Goal: Information Seeking & Learning: Check status

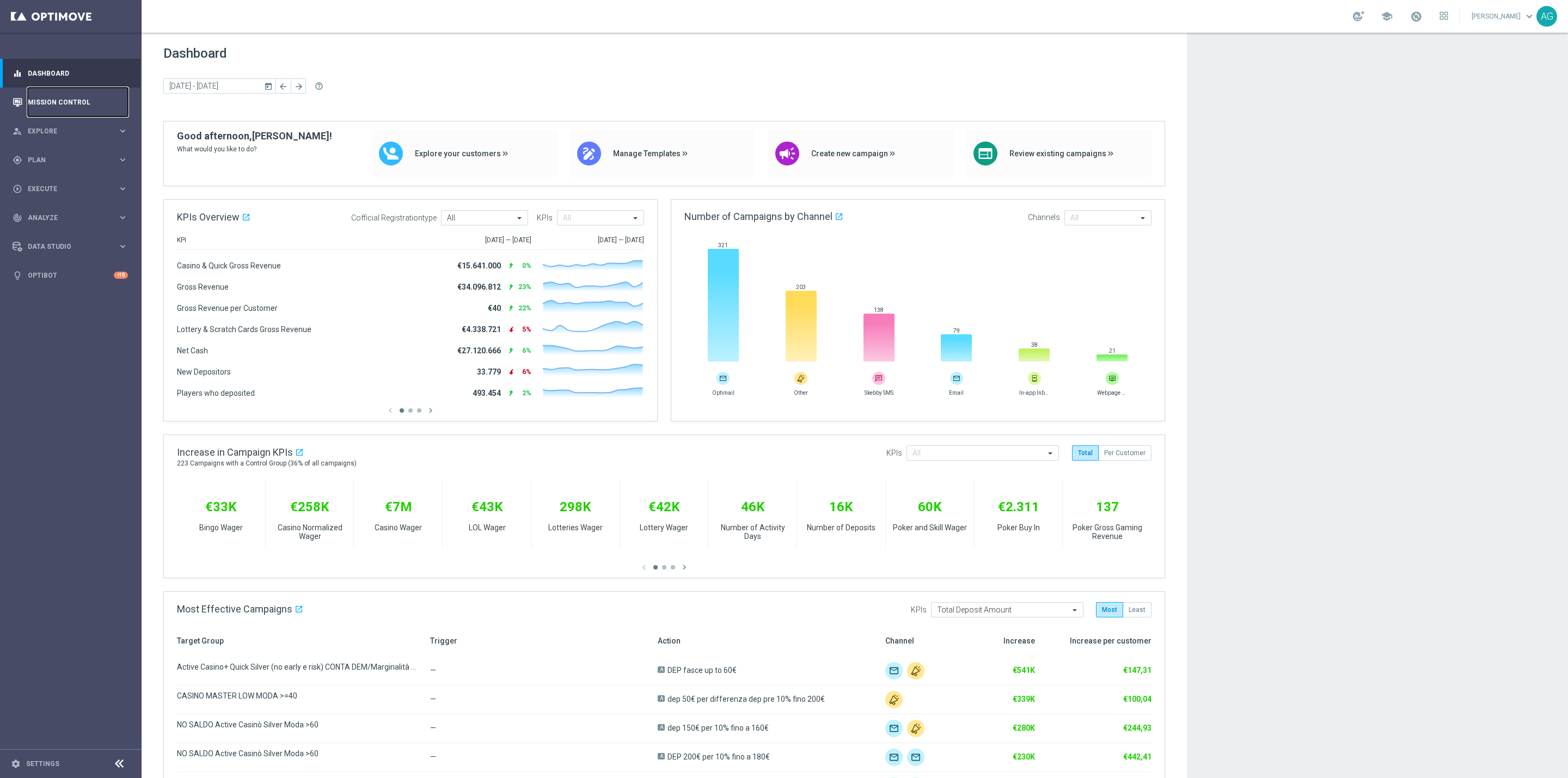
click at [71, 90] on link "Mission Control" at bounding box center [78, 102] width 100 height 29
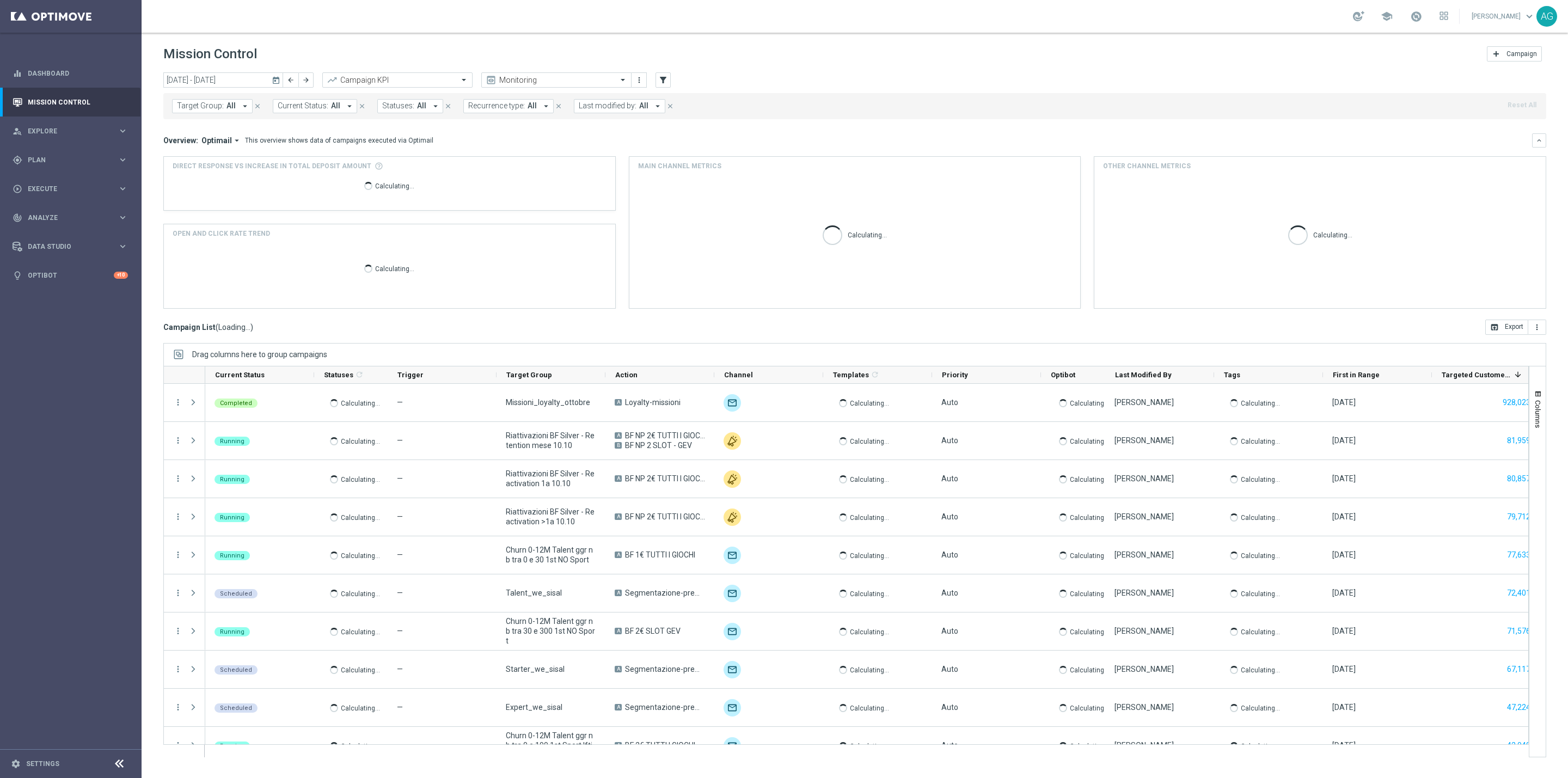
click at [230, 80] on input "[DATE] - [DATE]" at bounding box center [223, 80] width 120 height 15
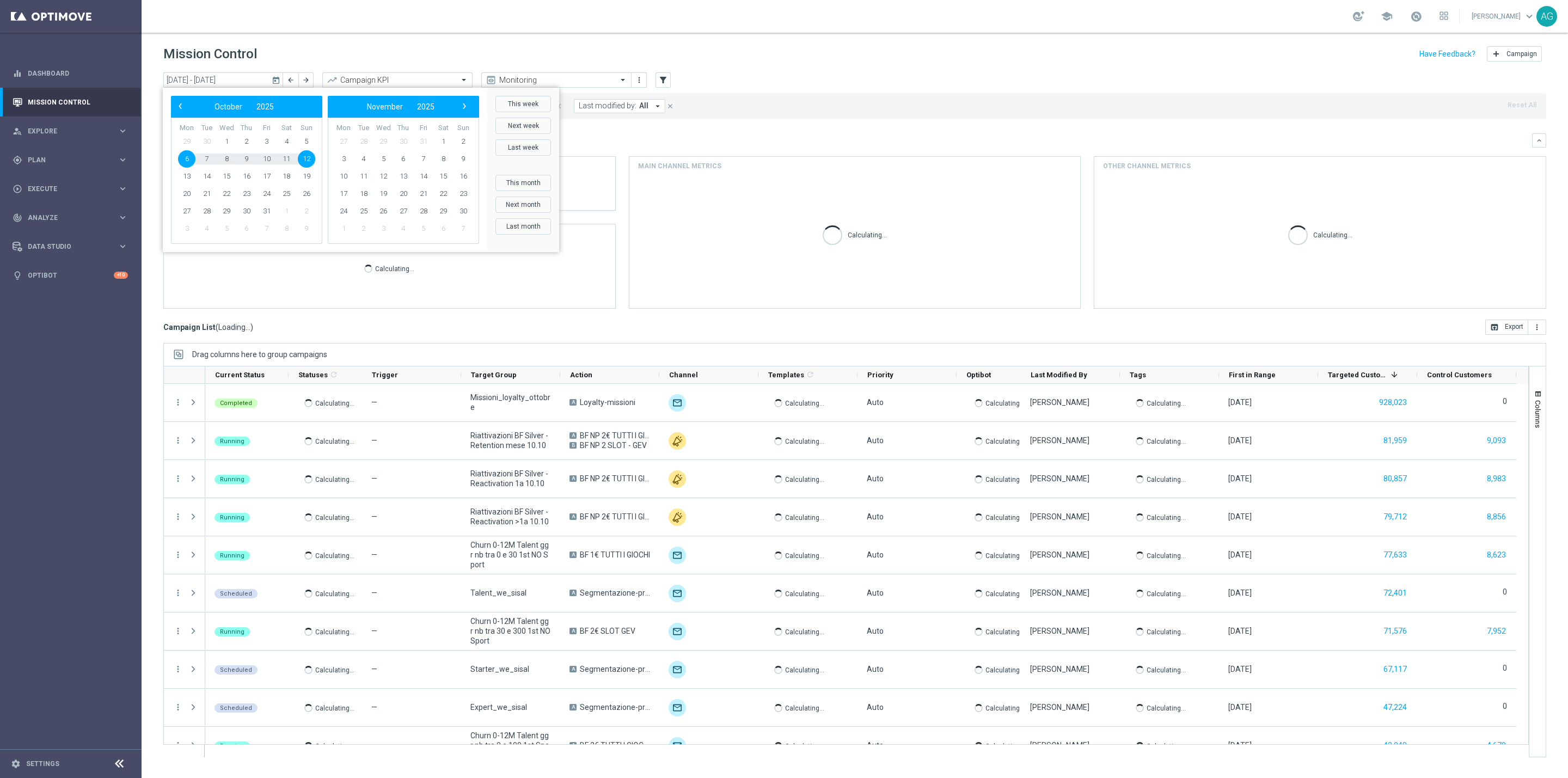
click at [723, 72] on div "[DATE] [DATE] - [DATE] arrow_back arrow_forward Campaign KPI trending_up Monito…" at bounding box center [854, 80] width 1383 height 16
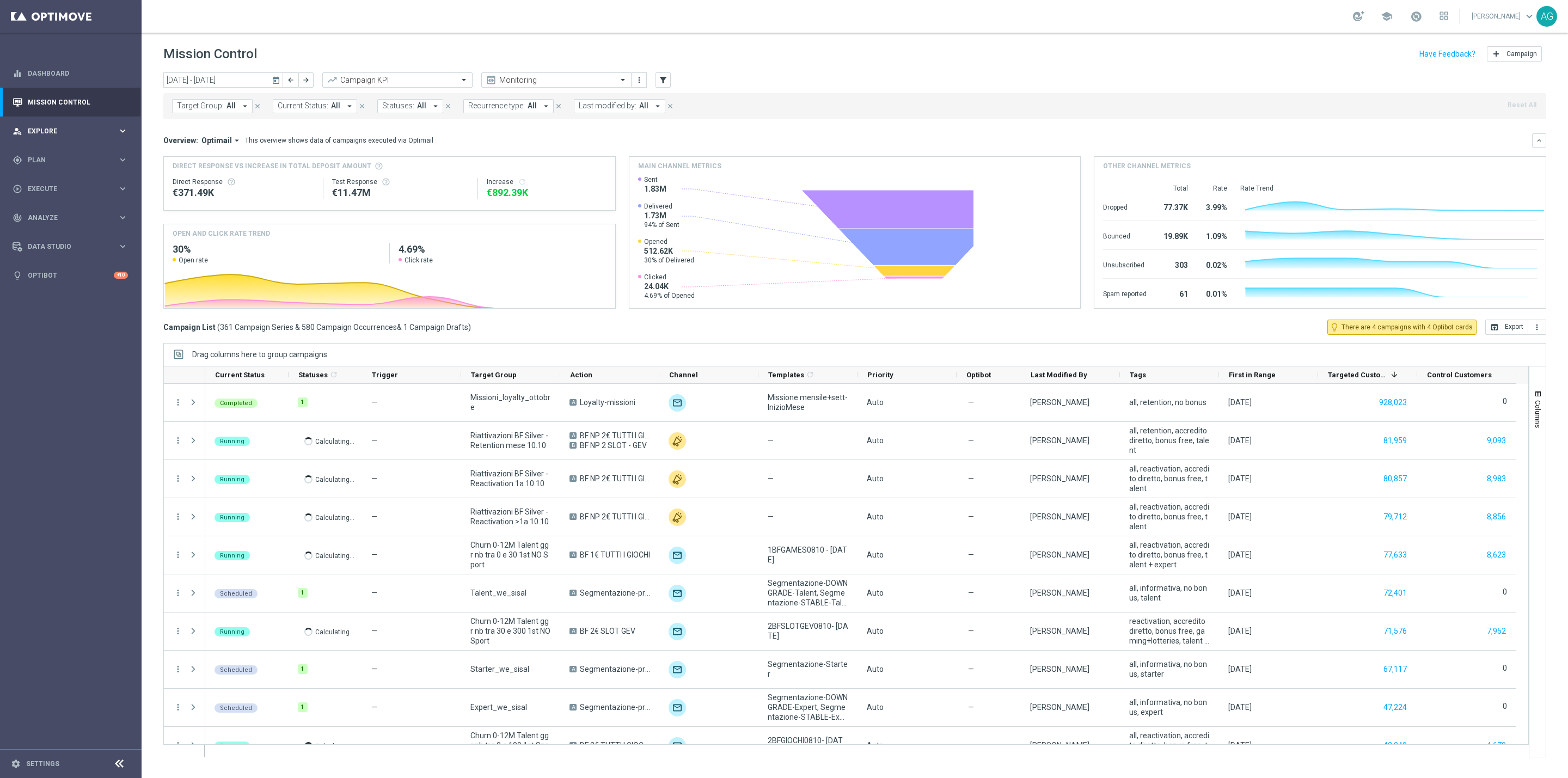
click at [99, 136] on div "person_search Explore keyboard_arrow_right" at bounding box center [70, 131] width 140 height 29
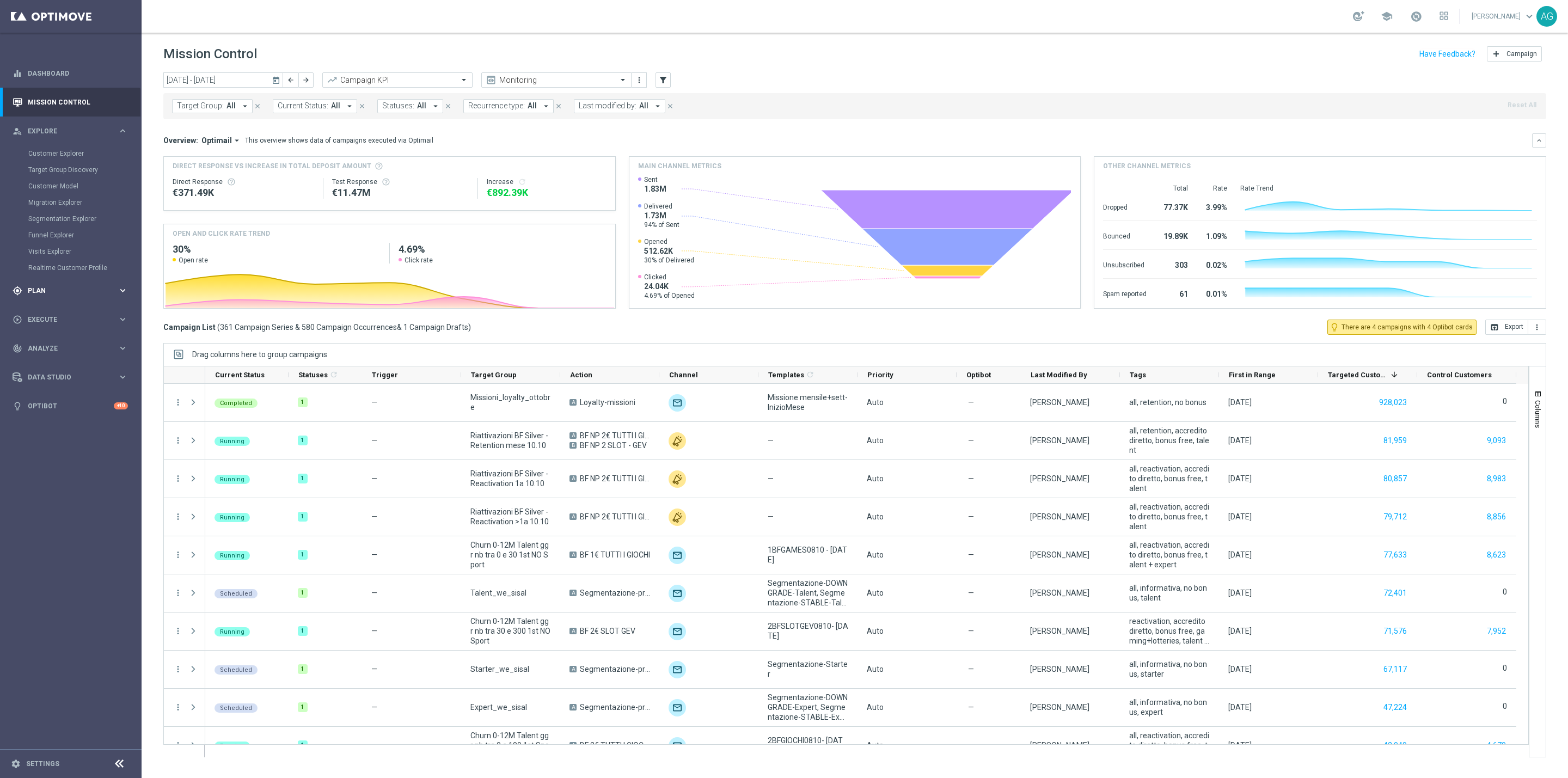
click at [69, 295] on div "gps_fixed Plan" at bounding box center [65, 291] width 105 height 10
click at [46, 185] on link "Target Groups" at bounding box center [71, 182] width 85 height 9
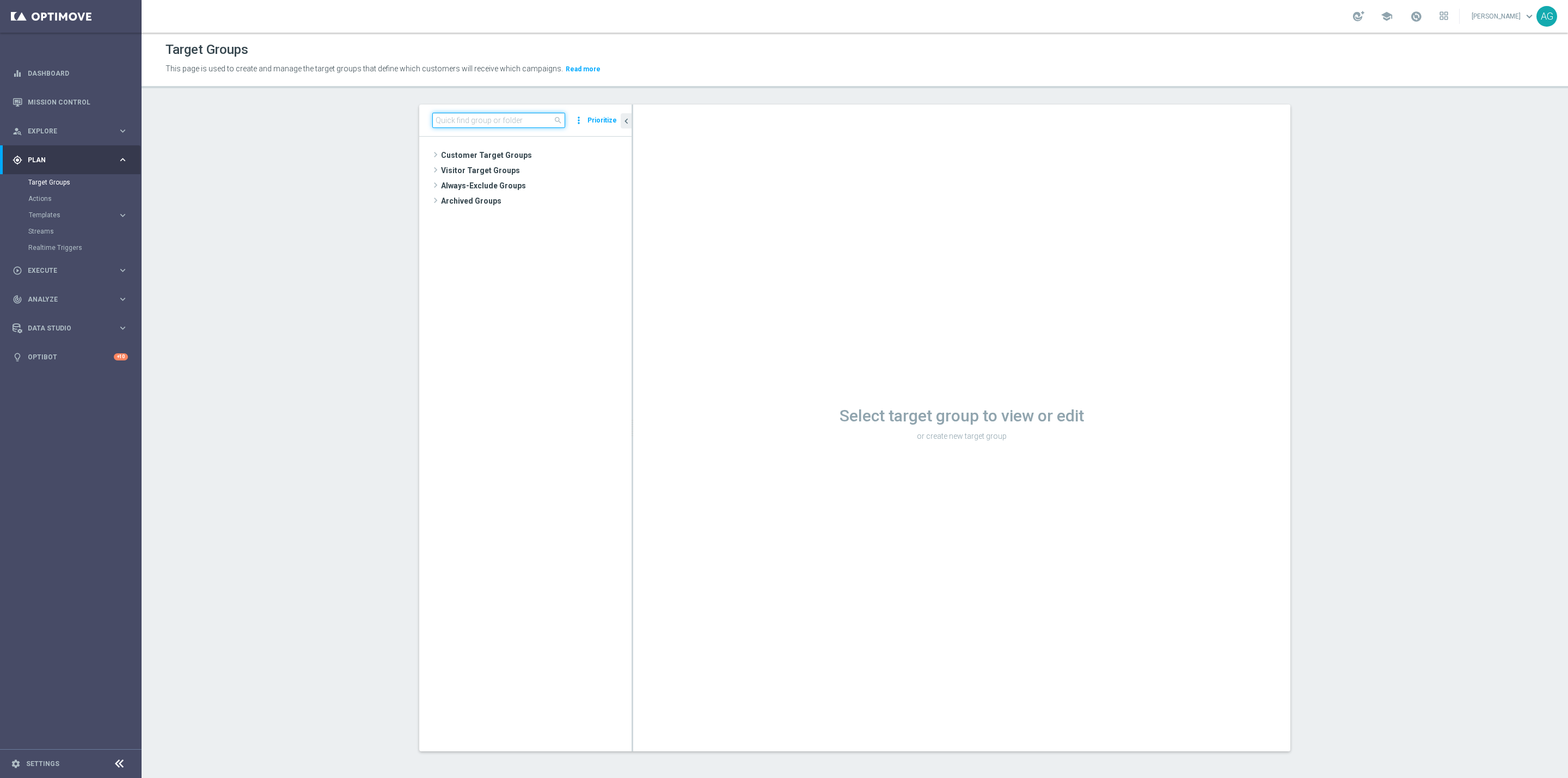
click at [466, 114] on input at bounding box center [498, 120] width 133 height 15
click at [502, 124] on input "target" at bounding box center [498, 120] width 133 height 15
click at [464, 119] on input "target" at bounding box center [498, 120] width 133 height 15
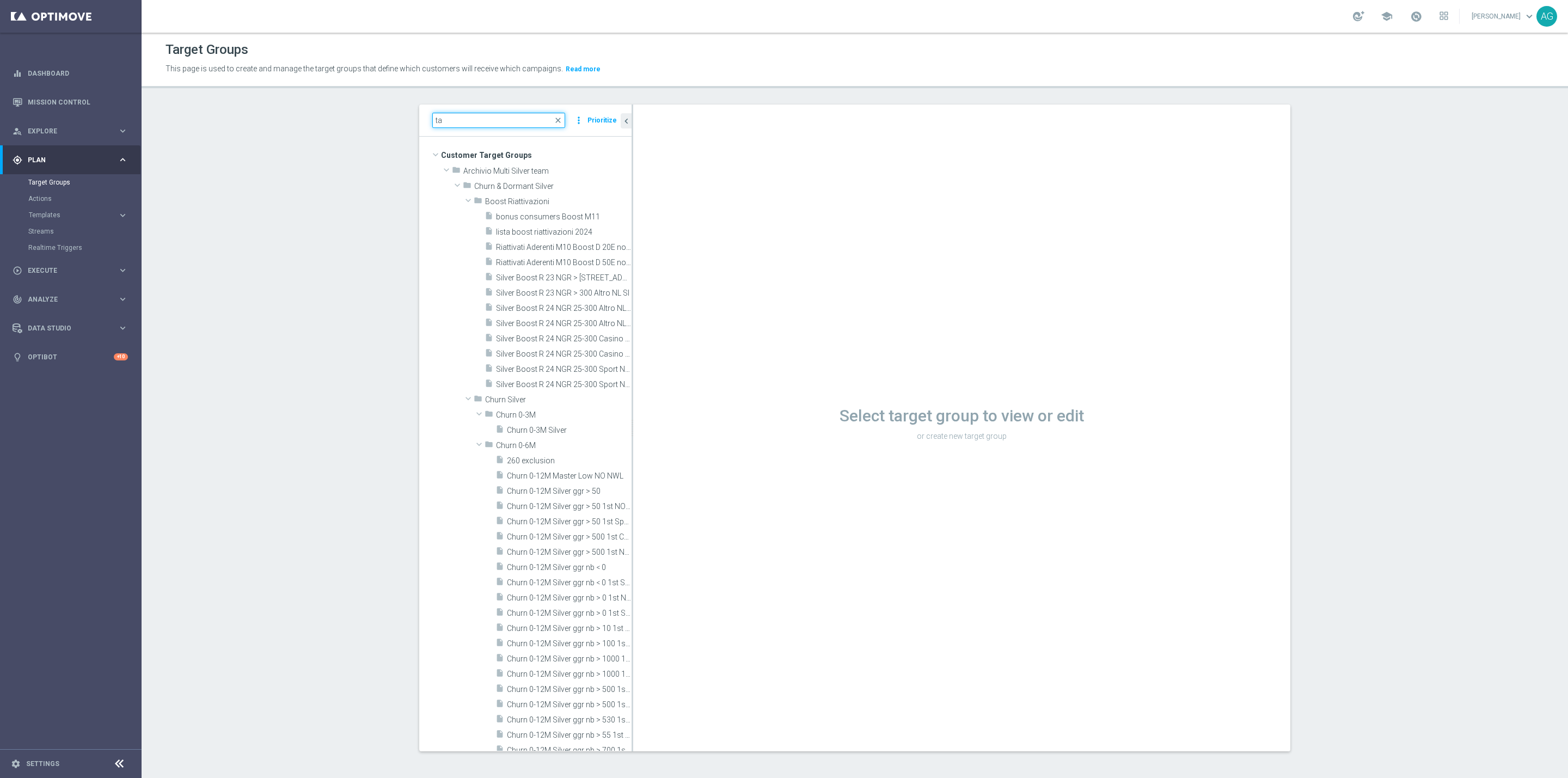
type input "t"
drag, startPoint x: 469, startPoint y: 121, endPoint x: 363, endPoint y: 126, distance: 106.1
click at [363, 126] on section "target close more_vert Prioritize Customer Target Groups library_add create_new…" at bounding box center [854, 436] width 1426 height 663
type input "missioni"
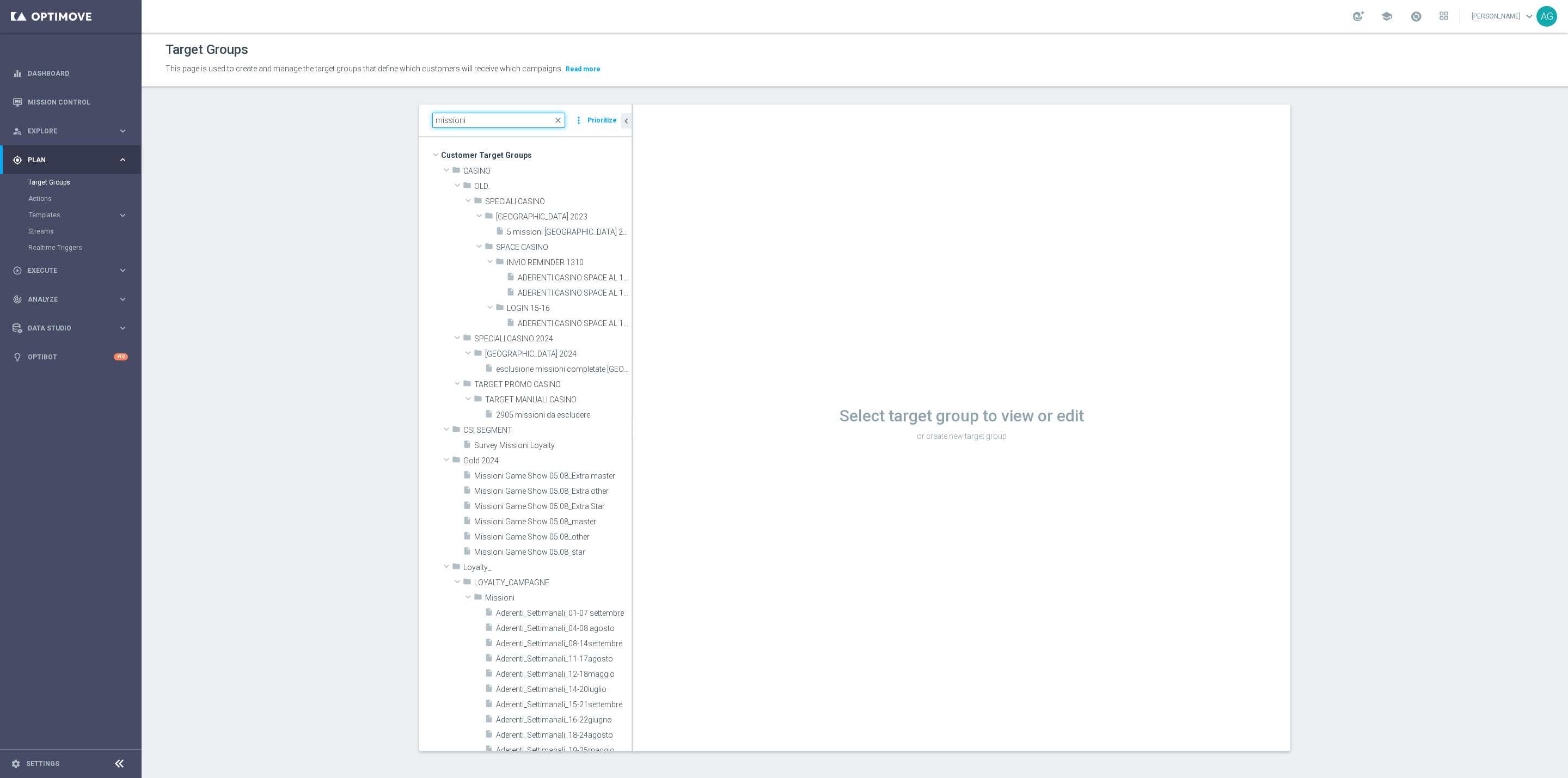
drag, startPoint x: 474, startPoint y: 122, endPoint x: 408, endPoint y: 129, distance: 66.4
click at [408, 129] on div "missioni close more_vert Prioritize Customer Target Groups library_add create_n…" at bounding box center [854, 436] width 915 height 663
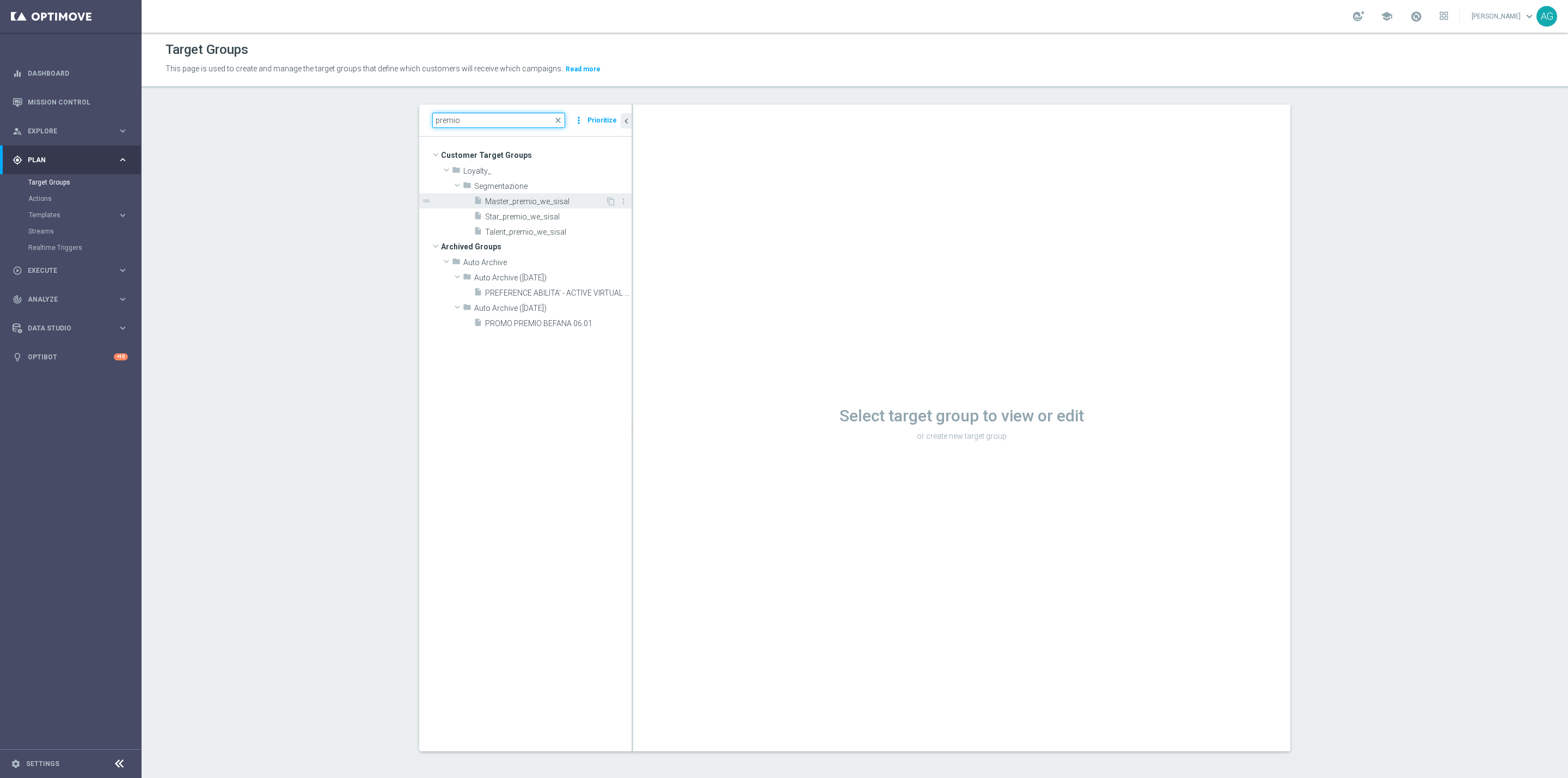
type input "premio"
click at [518, 204] on span "Master_premio_we_sisal" at bounding box center [545, 201] width 120 height 9
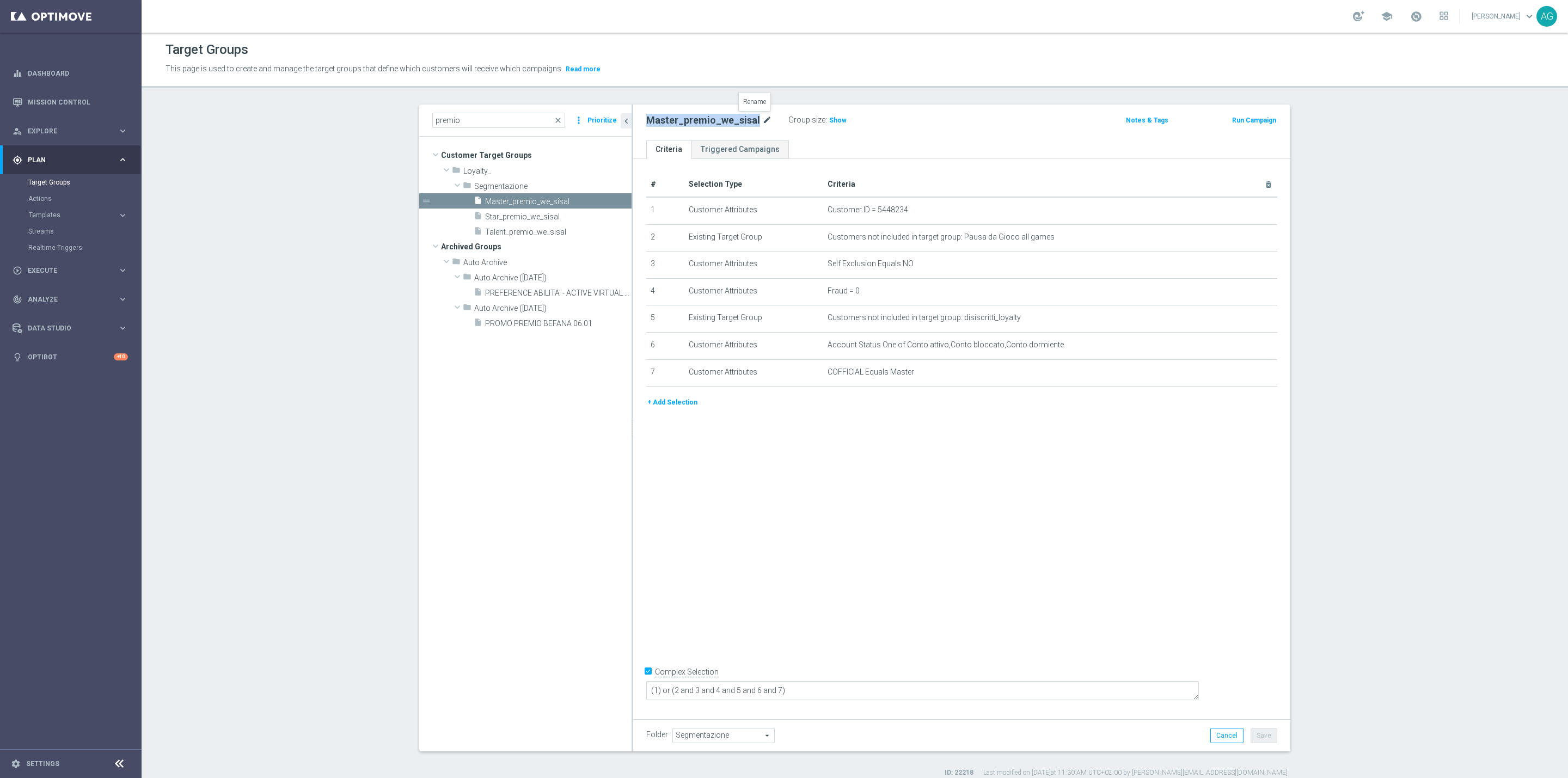
drag, startPoint x: 642, startPoint y: 122, endPoint x: 751, endPoint y: 120, distance: 109.0
click at [751, 120] on div "Master_premio_we_sisal mode_edit" at bounding box center [709, 120] width 126 height 13
copy div "Master_premio_we_sisal"
click at [49, 211] on button "Templates keyboard_arrow_right" at bounding box center [78, 215] width 100 height 9
click at [49, 350] on div "Realtime Triggers" at bounding box center [85, 346] width 112 height 16
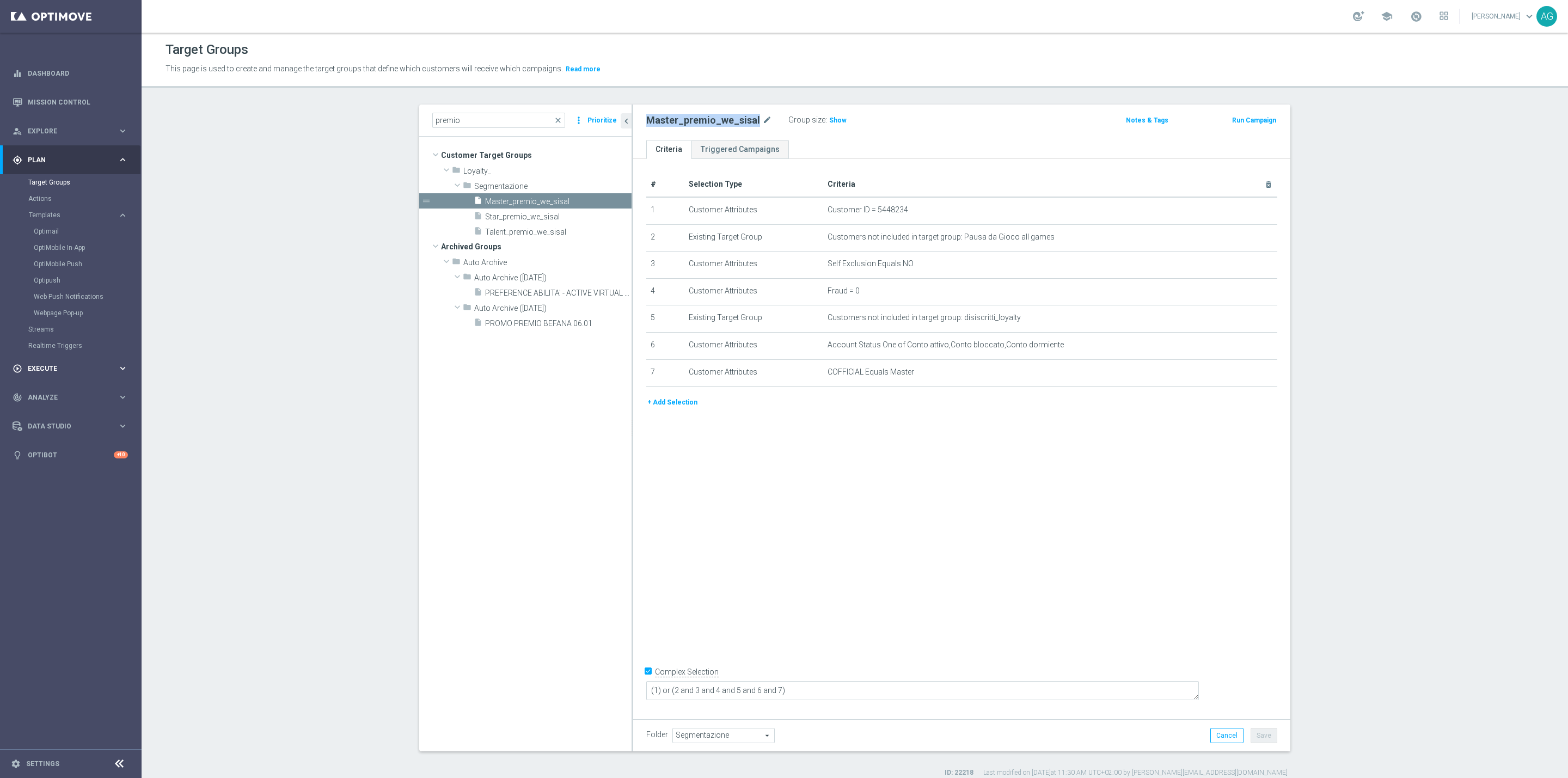
click at [49, 365] on span "Execute" at bounding box center [72, 368] width 90 height 7
click at [48, 131] on span "Explore" at bounding box center [72, 131] width 90 height 7
click at [64, 156] on link "Customer Explorer" at bounding box center [71, 154] width 85 height 9
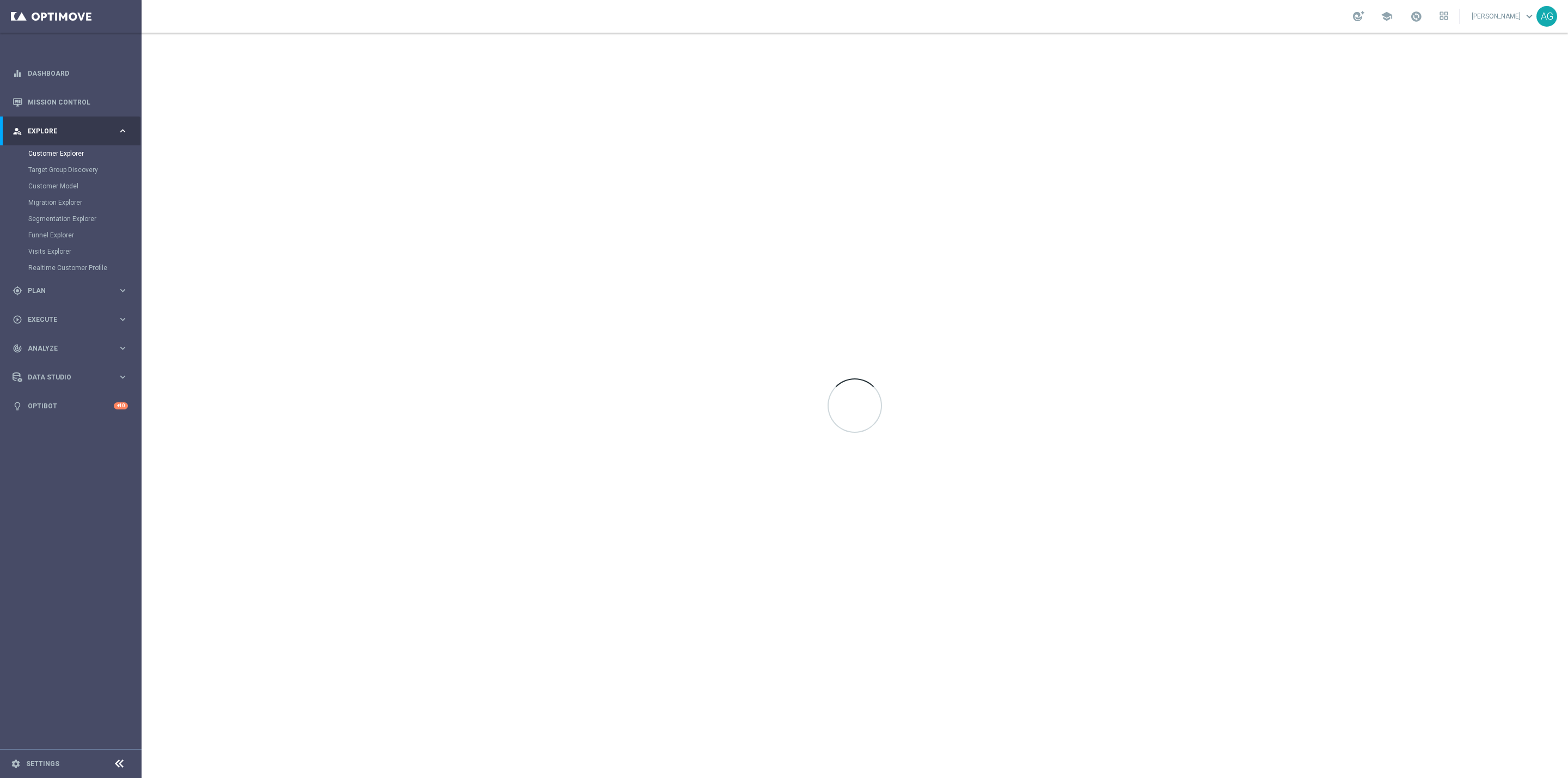
click at [786, 143] on div at bounding box center [854, 405] width 1426 height 745
click at [900, 170] on div at bounding box center [854, 405] width 1426 height 745
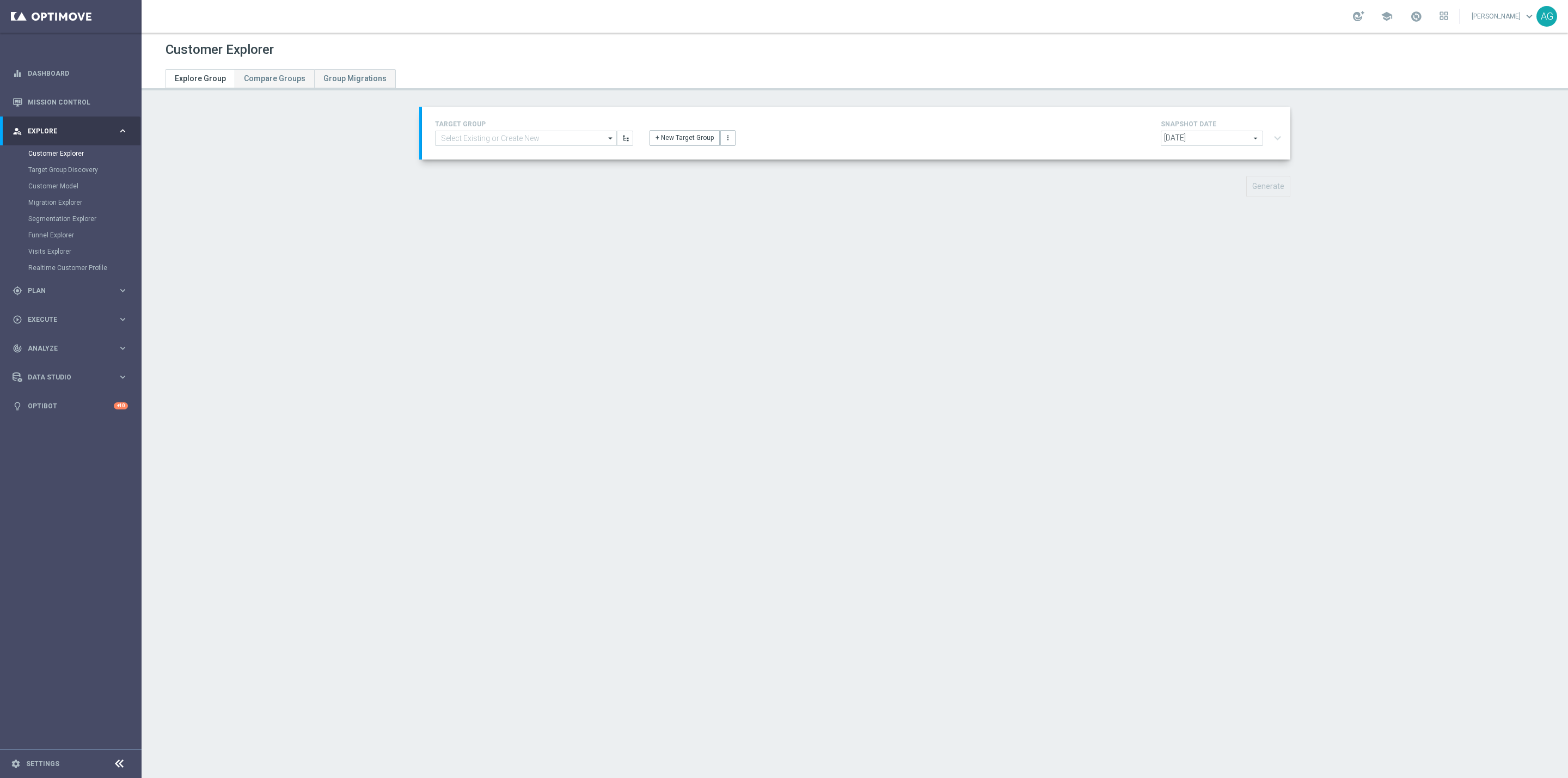
click at [1137, 264] on div "Customer Explorer Explore Group Compare Groups Group Migrations TARGET GROUP ar…" at bounding box center [854, 405] width 1426 height 745
click at [517, 136] on input at bounding box center [526, 138] width 182 height 15
paste input "Master_premio_we_sisal"
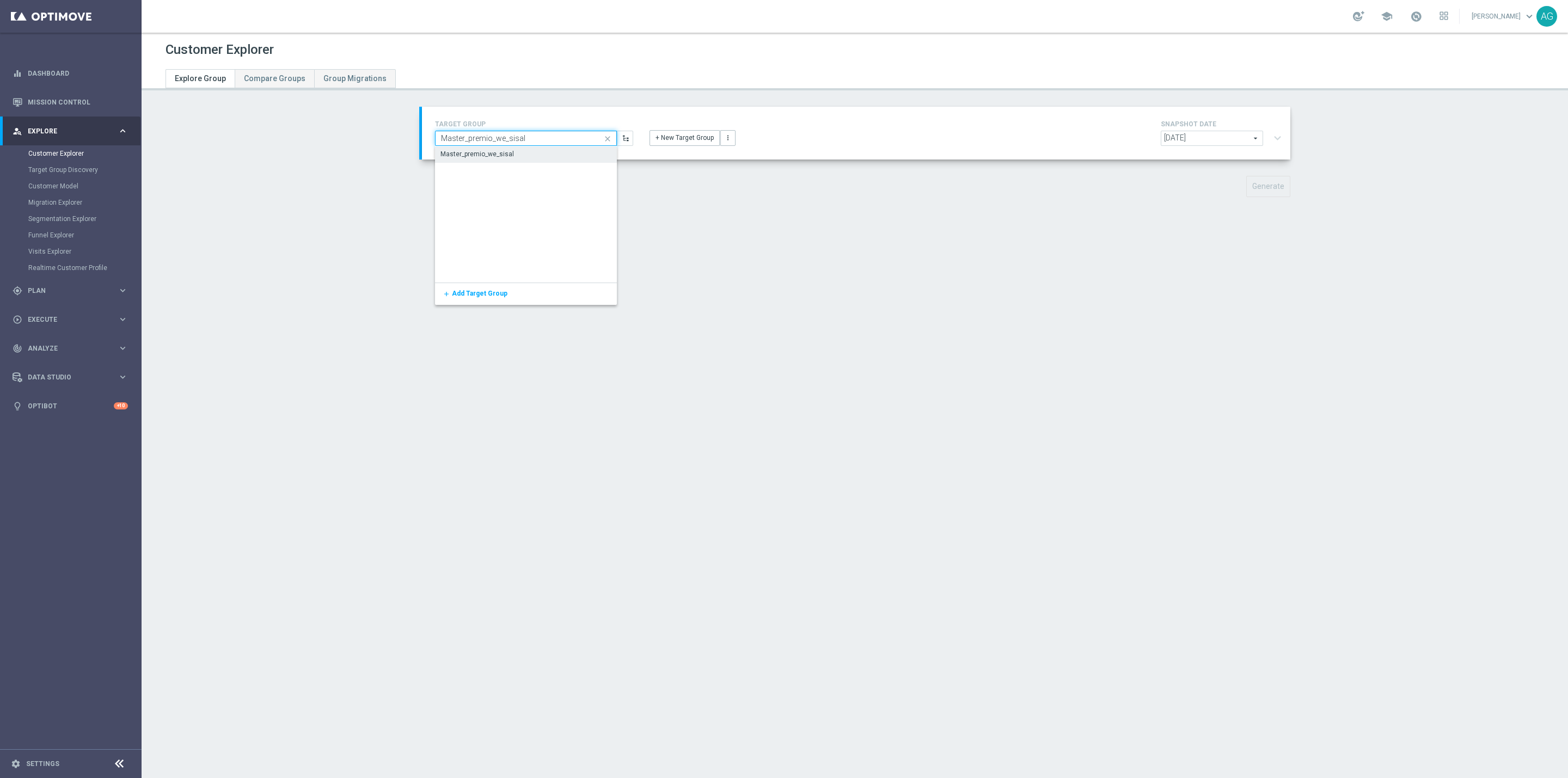
type input "Master_premio_we_sisal"
click at [543, 151] on div "Master_premio_we_sisal" at bounding box center [526, 154] width 182 height 15
